Goal: Check status: Check status

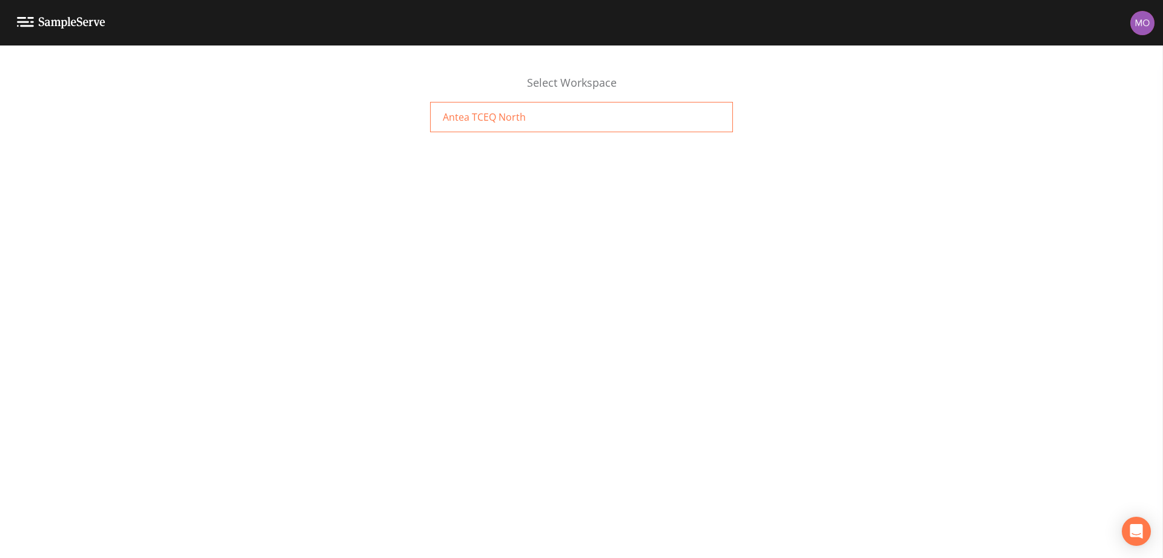
click at [471, 112] on span "Antea TCEQ North" at bounding box center [484, 117] width 83 height 15
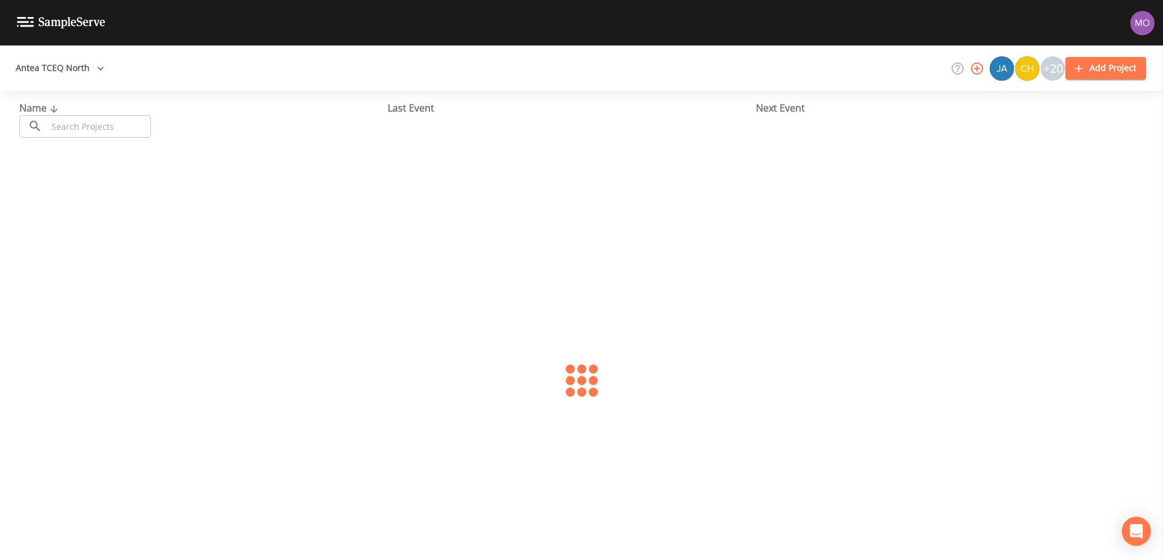
click at [102, 125] on input "text" at bounding box center [99, 126] width 104 height 22
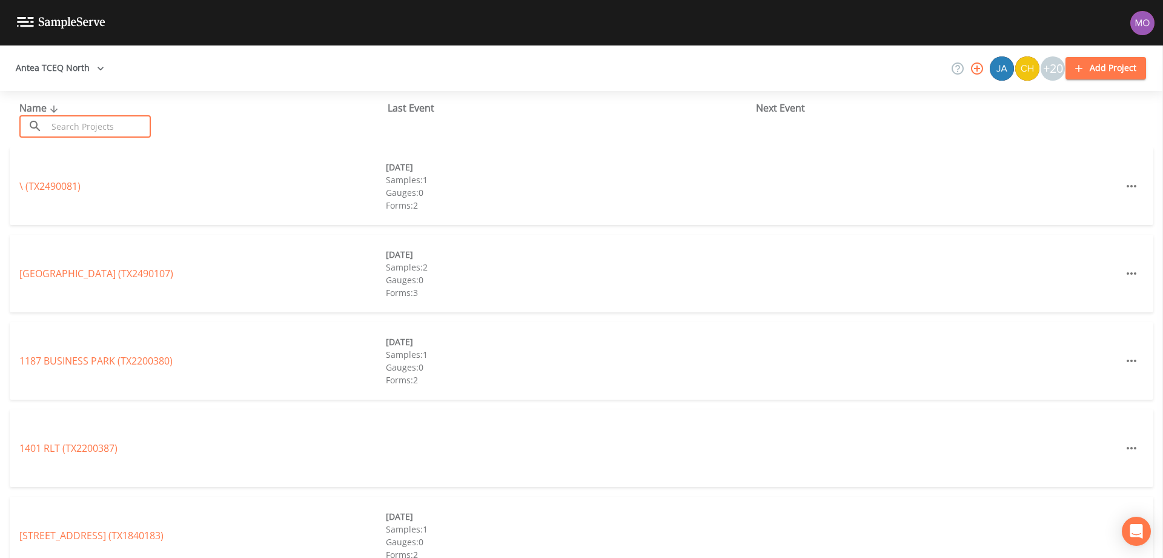
paste input "TX1110001"
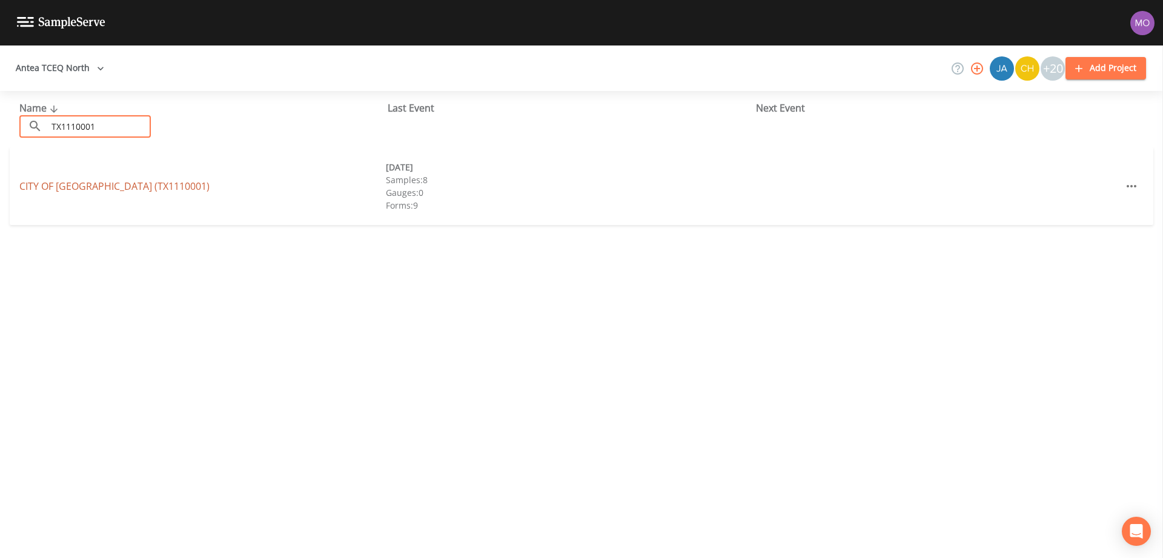
type input "TX1110001"
click at [98, 185] on link "CITY OF GRANBURY (TX1110001)" at bounding box center [114, 185] width 190 height 13
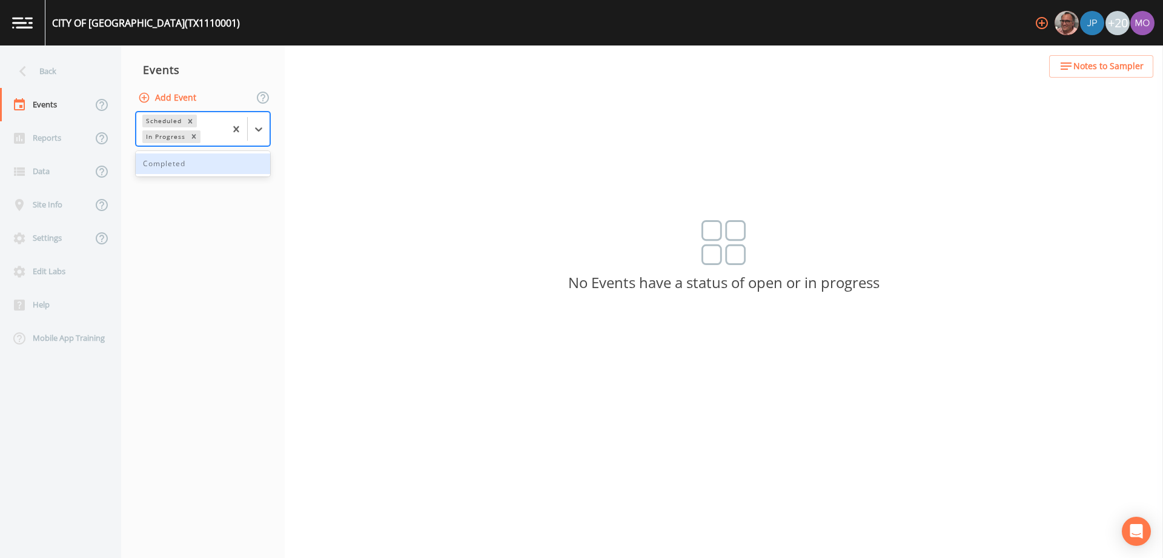
click at [155, 139] on div "In Progress" at bounding box center [164, 136] width 45 height 13
click at [164, 157] on div "Completed" at bounding box center [203, 163] width 135 height 21
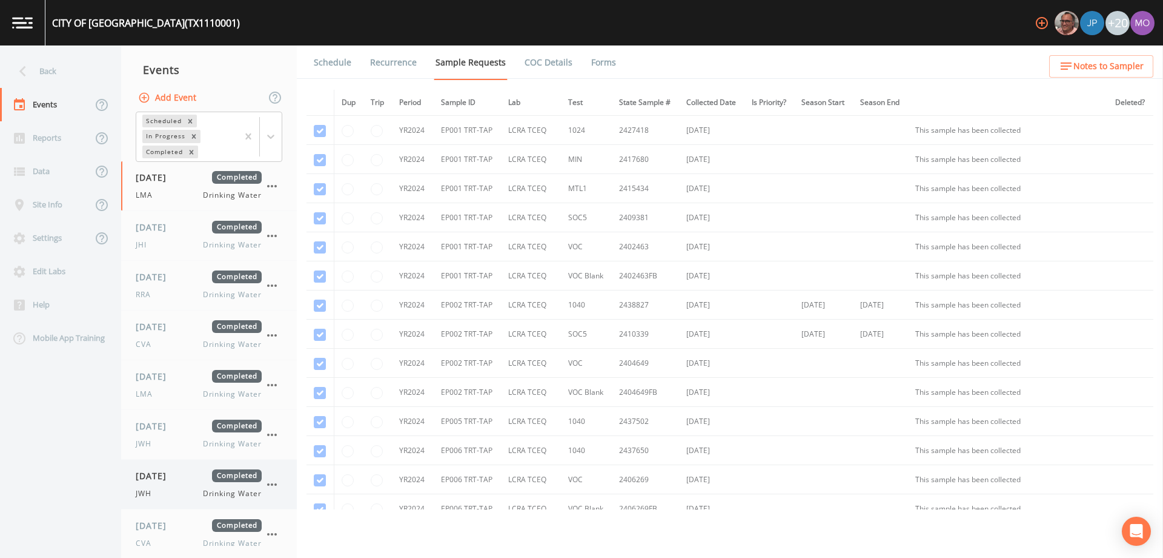
click at [193, 485] on div "07/31/2025 Completed JWH Drinking Water" at bounding box center [199, 484] width 126 height 30
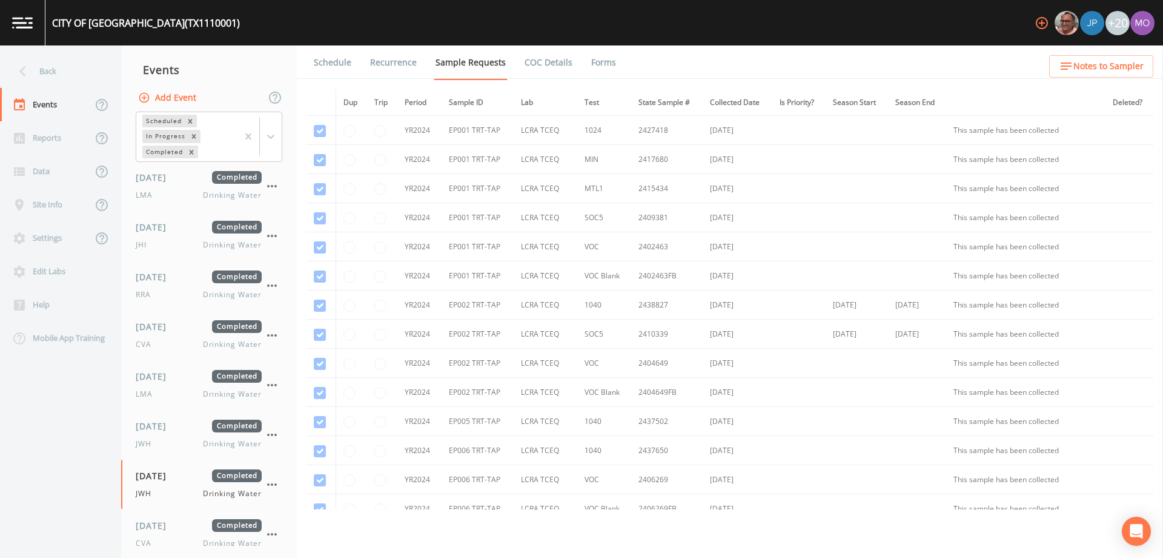
click at [602, 64] on link "Forms" at bounding box center [604, 62] width 28 height 34
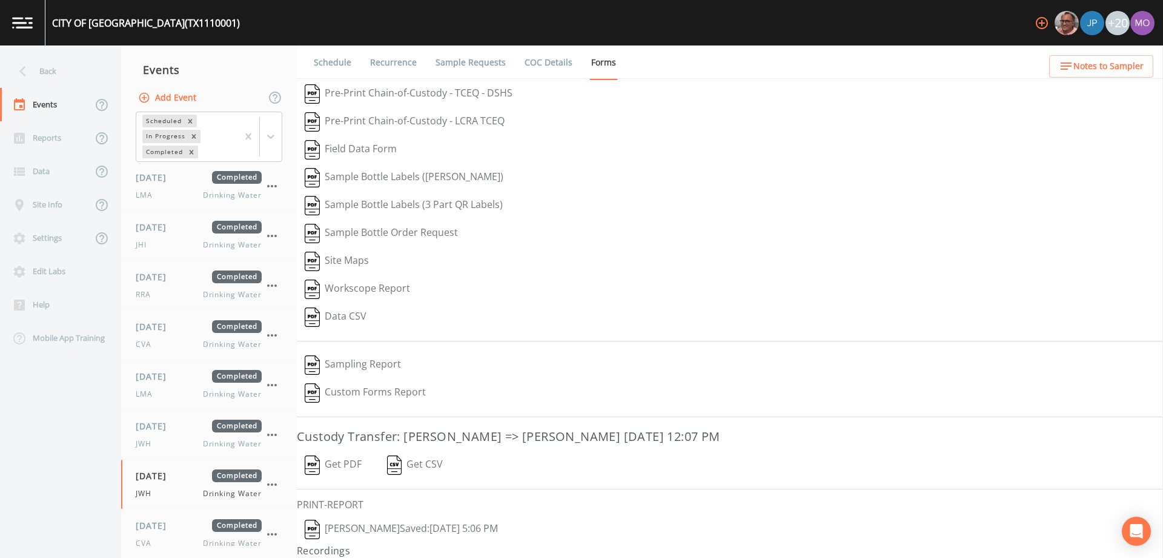
scroll to position [27, 0]
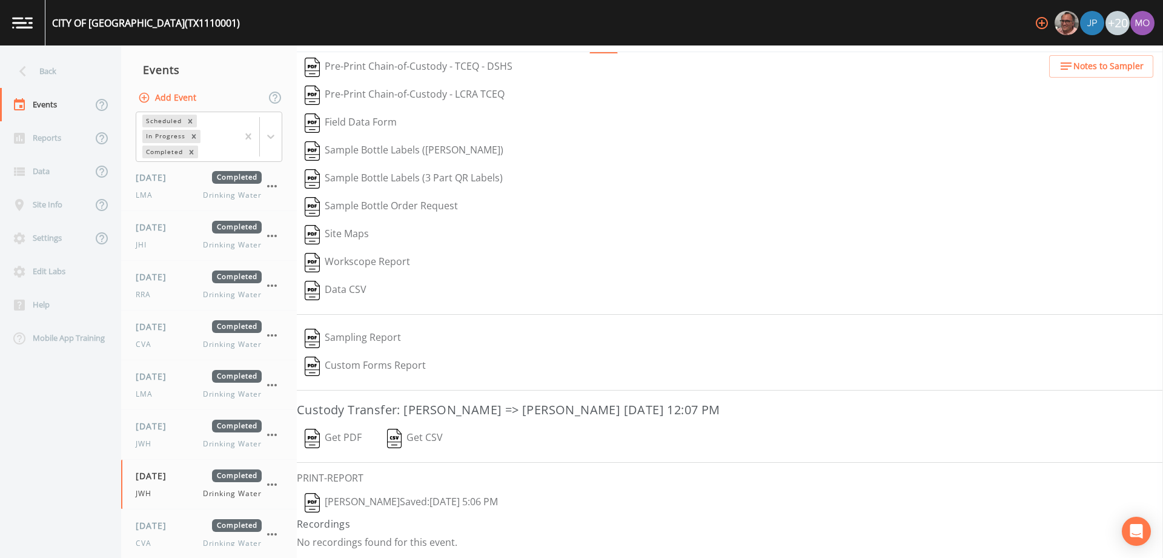
click at [315, 505] on img "button" at bounding box center [312, 502] width 15 height 19
click at [171, 436] on div "07/31/2025 Completed JWH Drinking Water" at bounding box center [199, 434] width 126 height 30
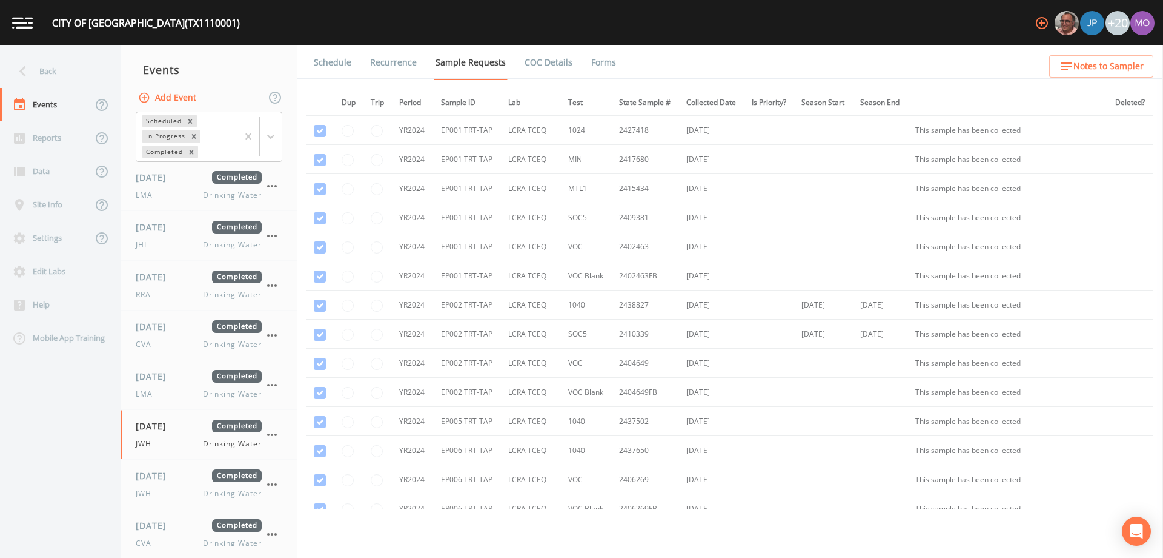
click at [596, 65] on link "Forms" at bounding box center [604, 62] width 28 height 34
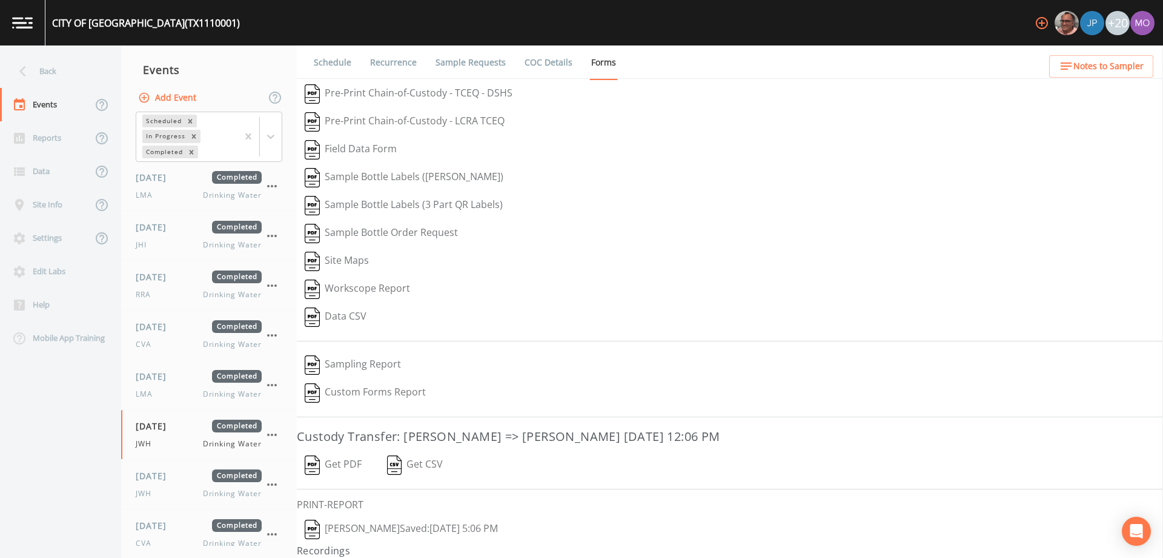
click at [324, 525] on button "James Whitmire  Saved: July 31, 2025 5:06 PM" at bounding box center [401, 529] width 209 height 28
click at [184, 390] on div "LMA Drinking Water" at bounding box center [199, 393] width 126 height 11
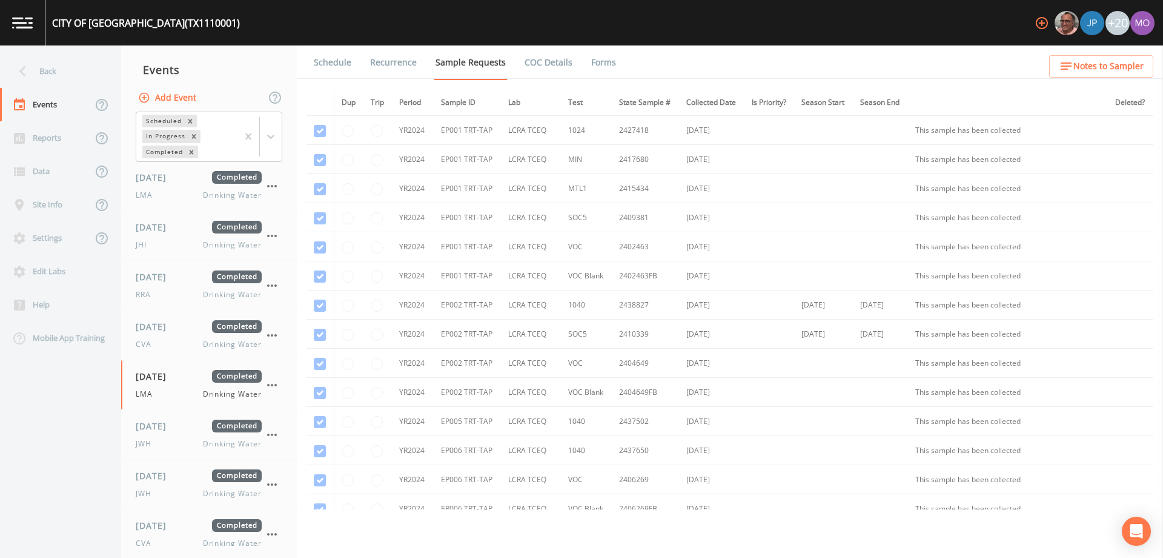
click at [610, 67] on link "Forms" at bounding box center [604, 62] width 28 height 34
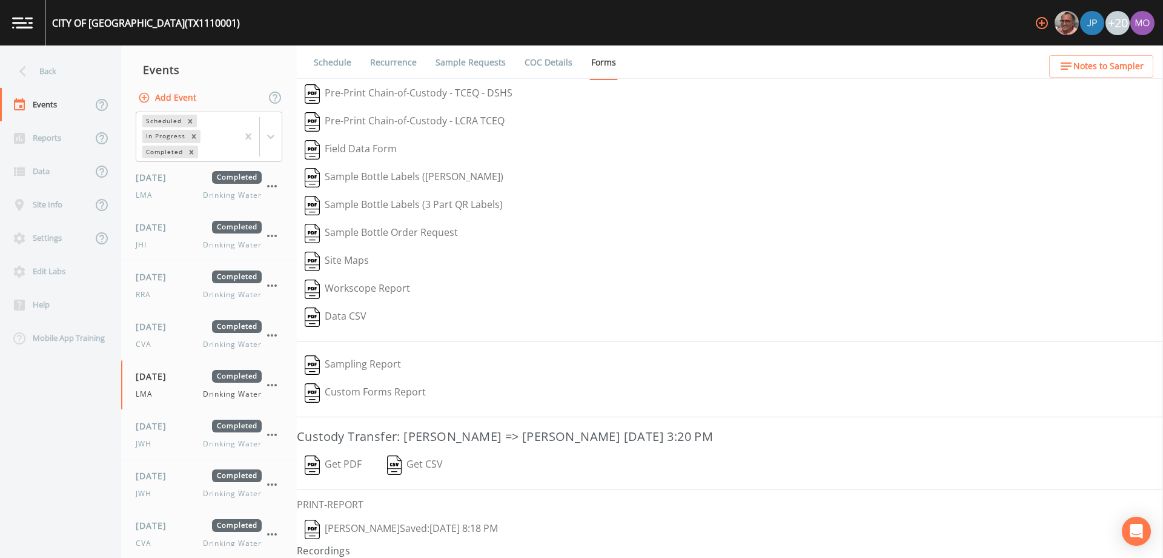
click at [325, 528] on button "Lisa Manly  Saved: April 28, 2025 8:18 PM" at bounding box center [401, 529] width 209 height 28
click at [182, 337] on div "01/28/2025 Completed CVA Drinking Water" at bounding box center [199, 335] width 126 height 30
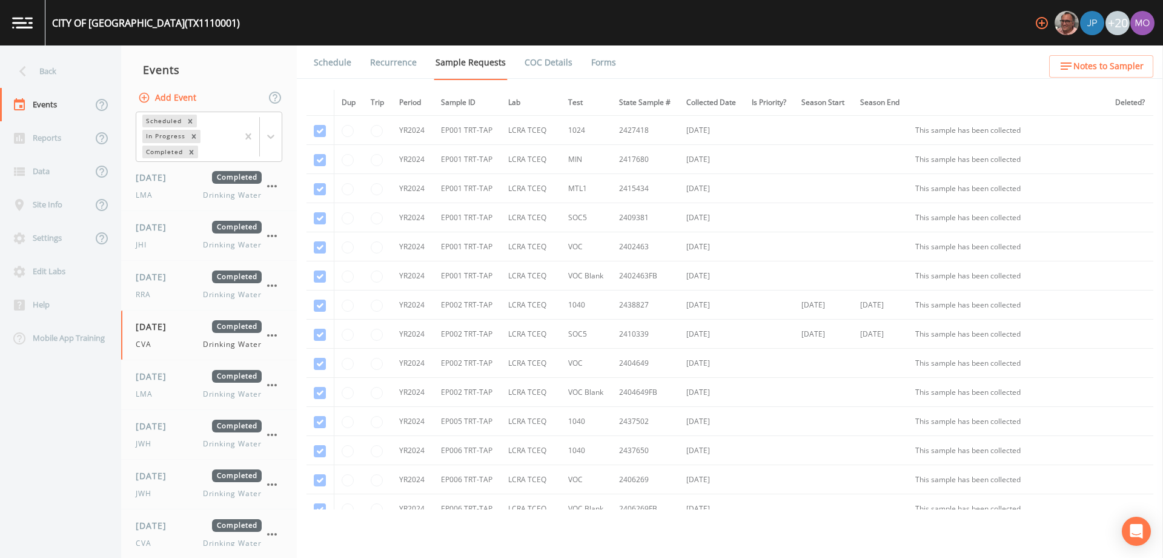
click at [608, 64] on link "Forms" at bounding box center [604, 62] width 28 height 34
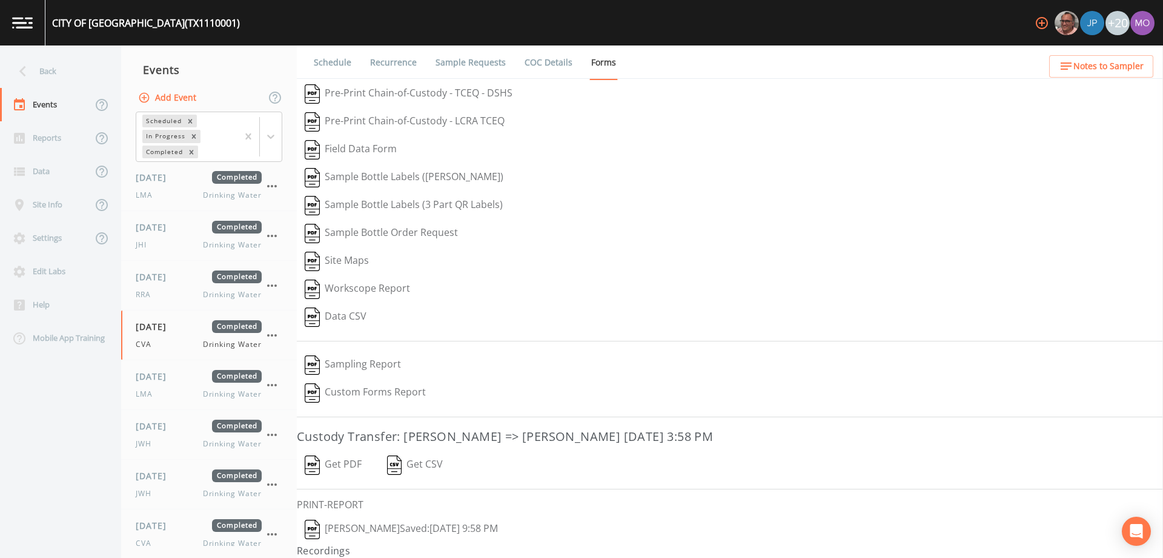
click at [316, 524] on img "button" at bounding box center [312, 528] width 15 height 19
